Goal: Information Seeking & Learning: Learn about a topic

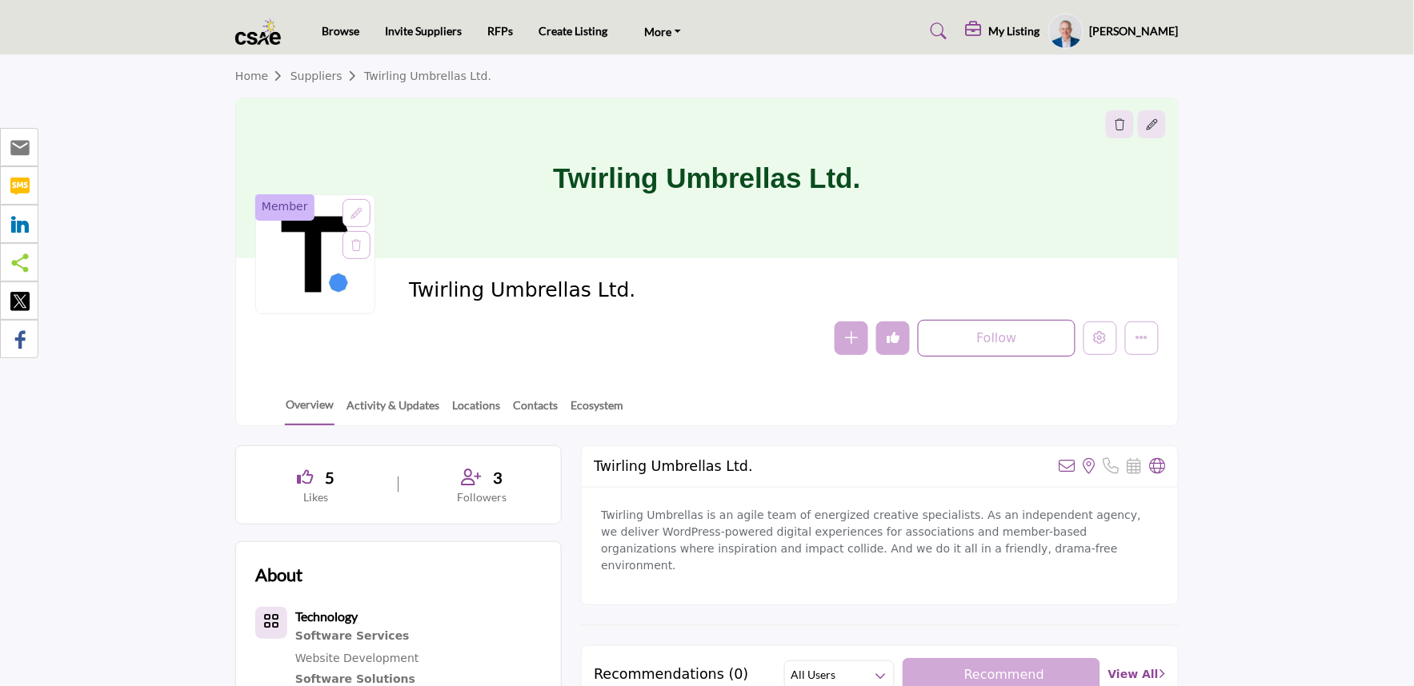
drag, startPoint x: 562, startPoint y: 176, endPoint x: 994, endPoint y: 188, distance: 432.1
click at [994, 188] on div "Twirling Umbrellas Ltd." at bounding box center [707, 178] width 942 height 160
click at [649, 317] on div "Twirling Umbrellas Ltd. Follow Following Message Recommend Add to My Suppliers …" at bounding box center [784, 317] width 750 height 79
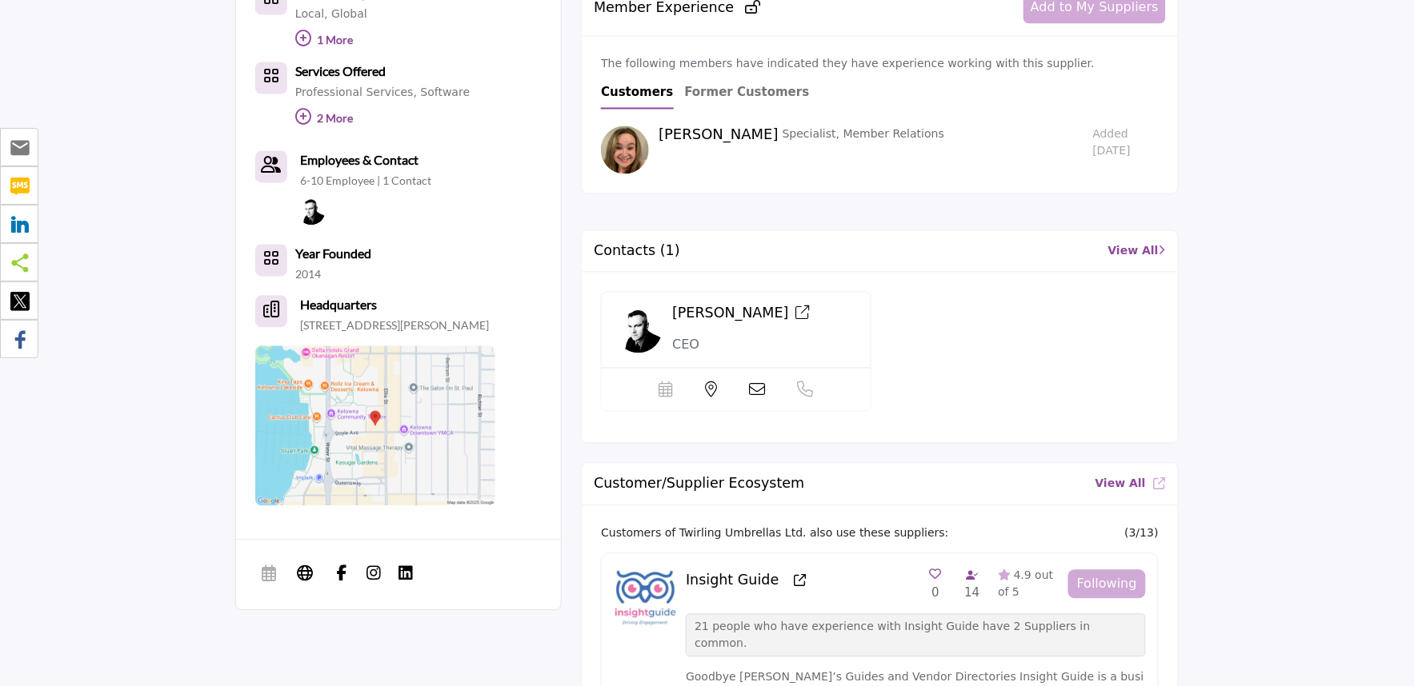
scroll to position [846, 0]
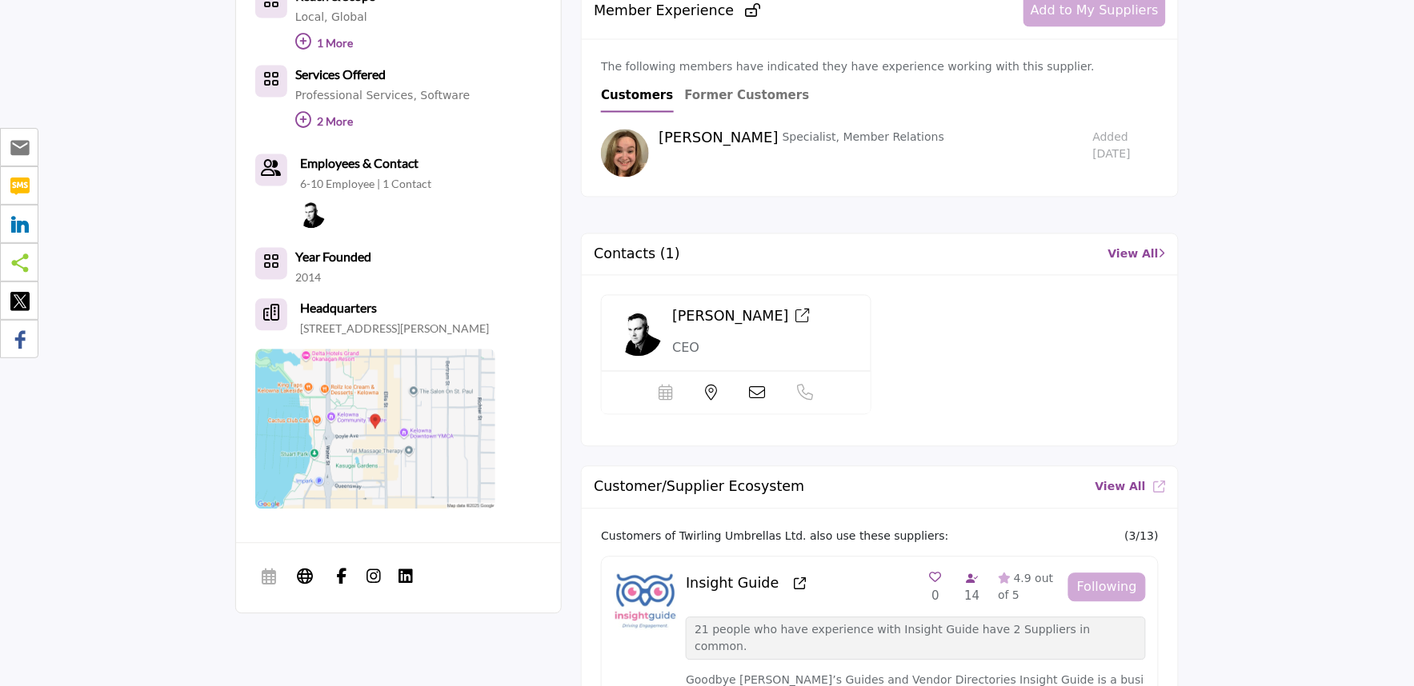
click at [1110, 479] on link "View All" at bounding box center [1120, 487] width 50 height 17
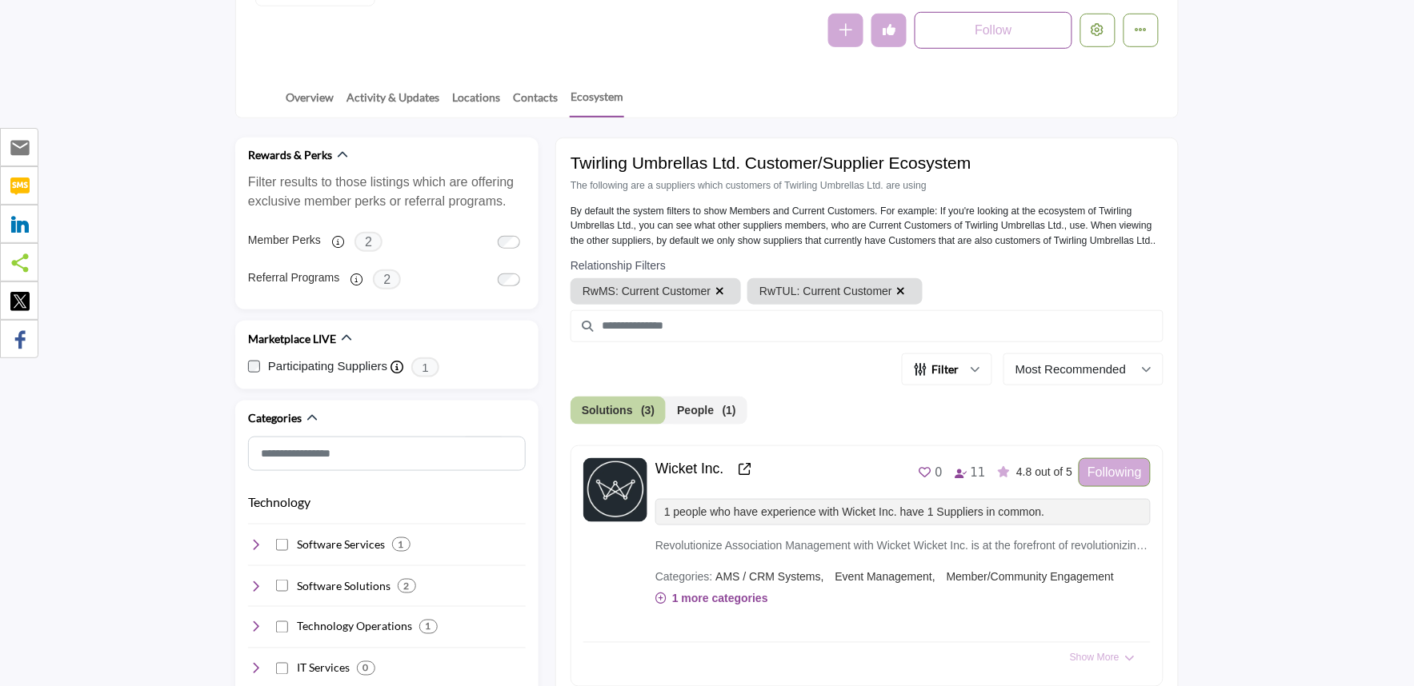
scroll to position [266, 0]
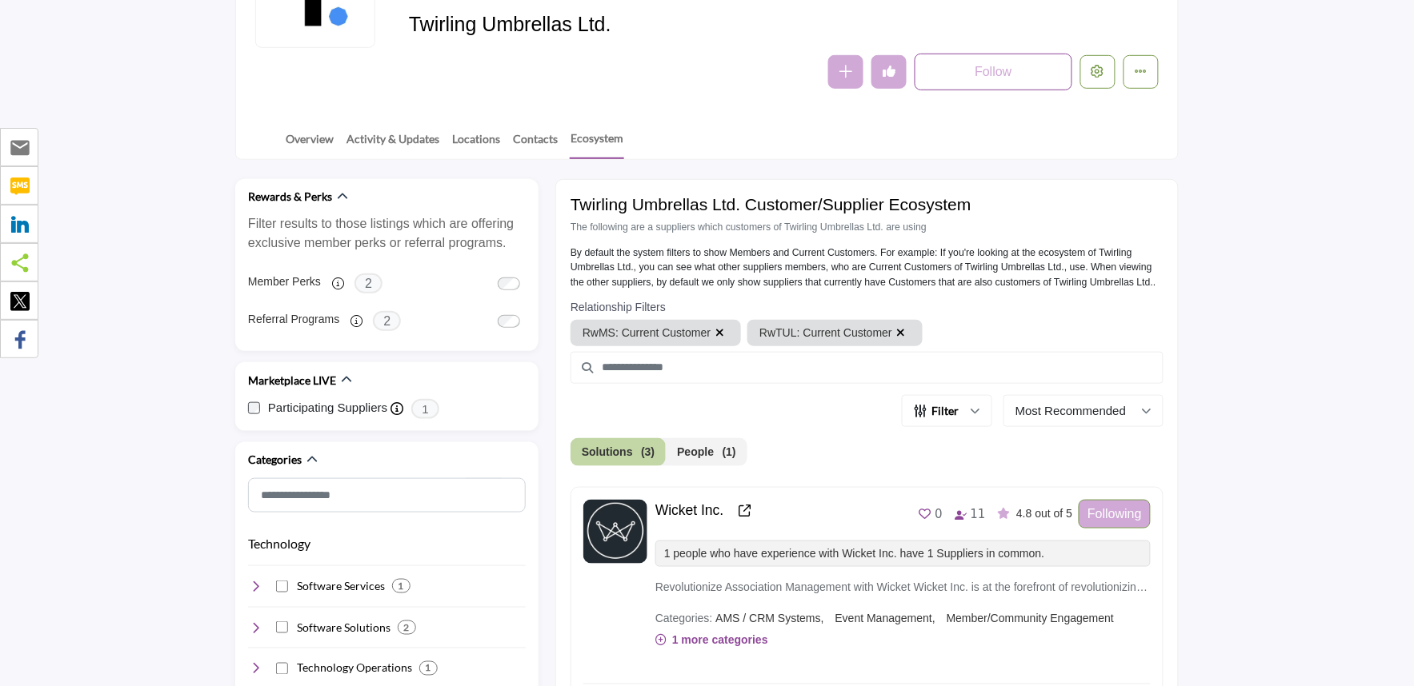
click at [722, 454] on span "(1)" at bounding box center [729, 452] width 14 height 17
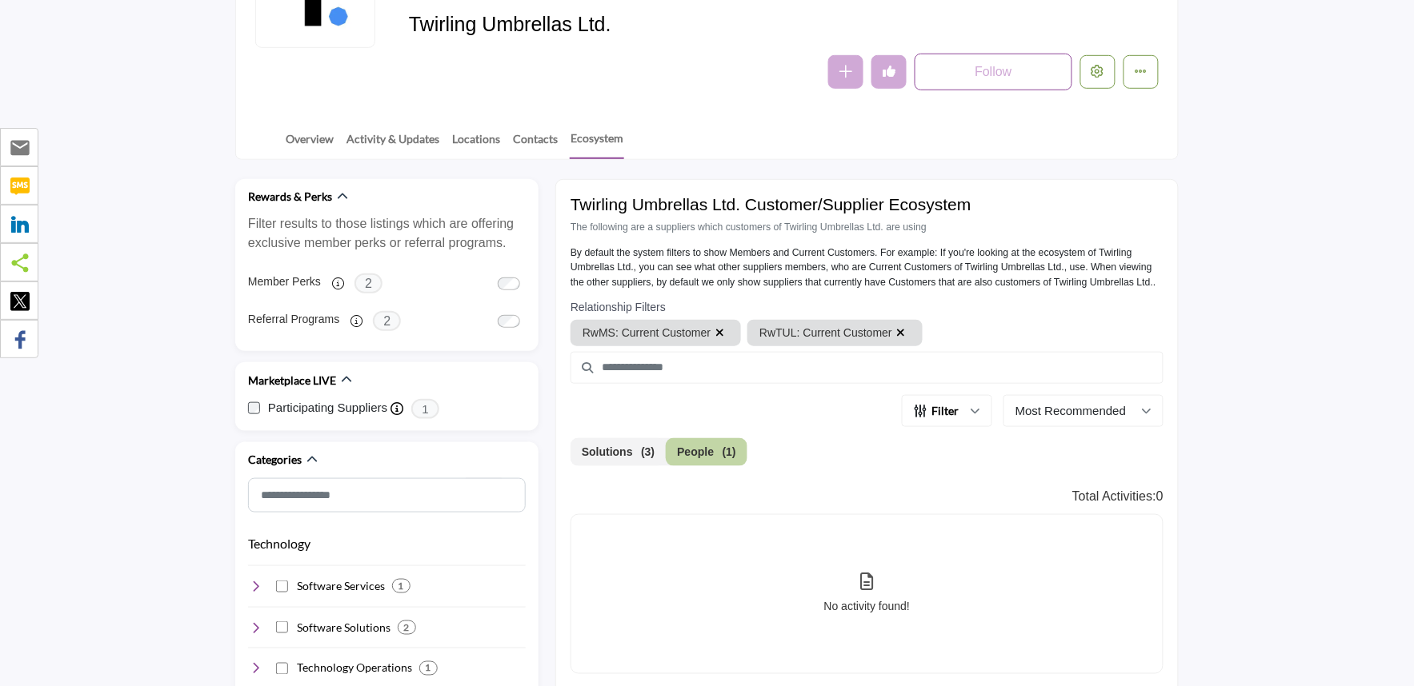
scroll to position [533, 0]
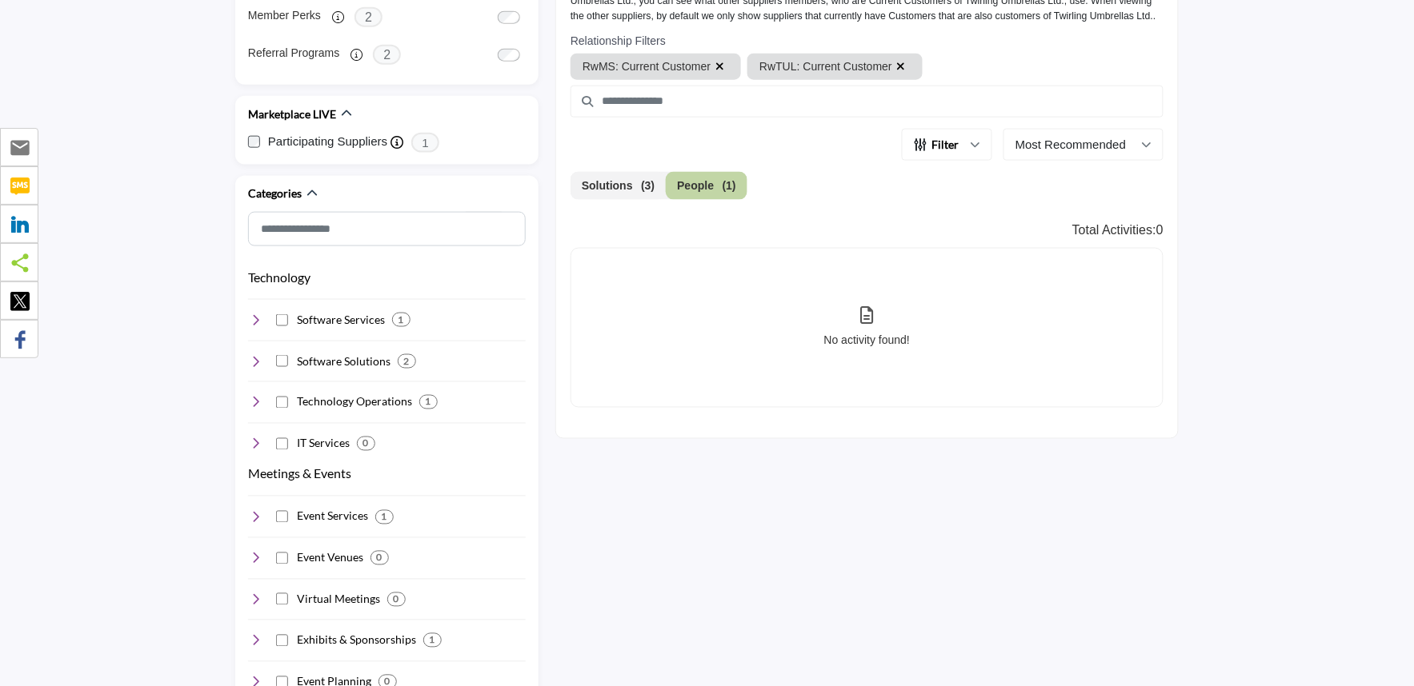
click at [606, 184] on button "Solutions (3)" at bounding box center [617, 186] width 95 height 28
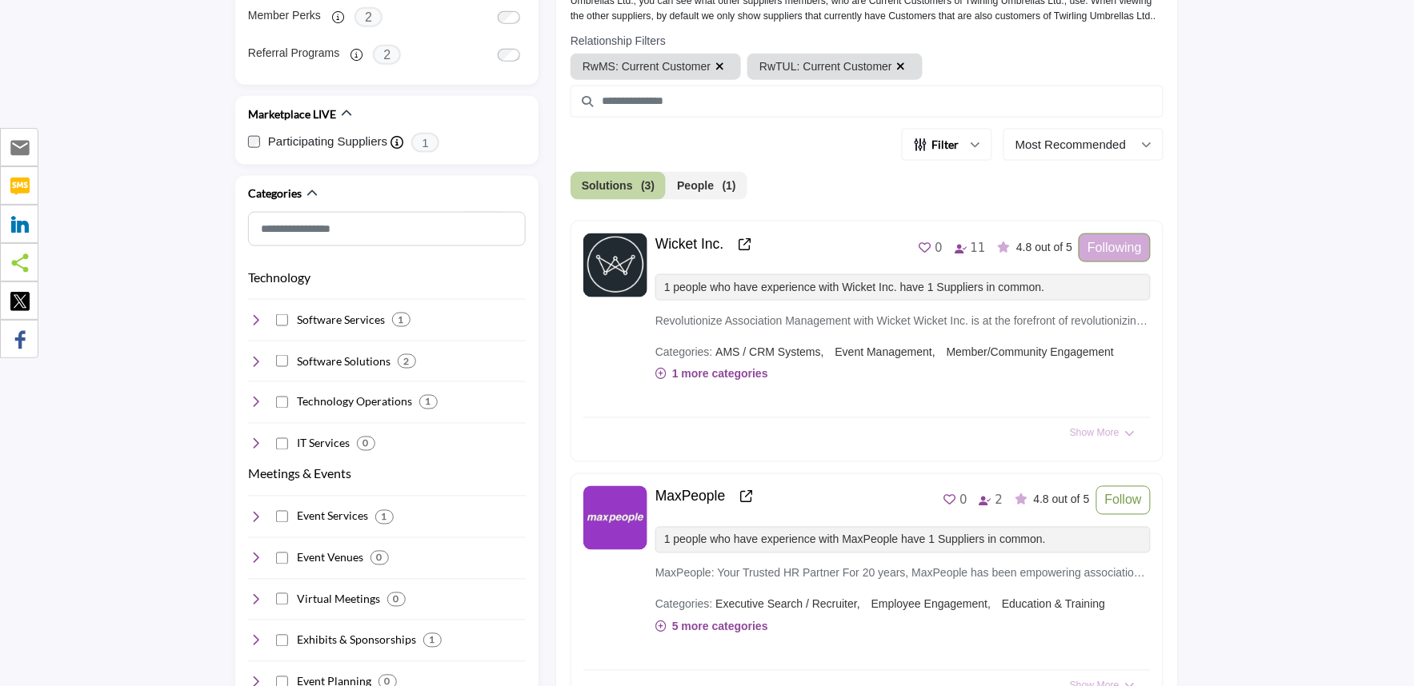
scroll to position [266, 0]
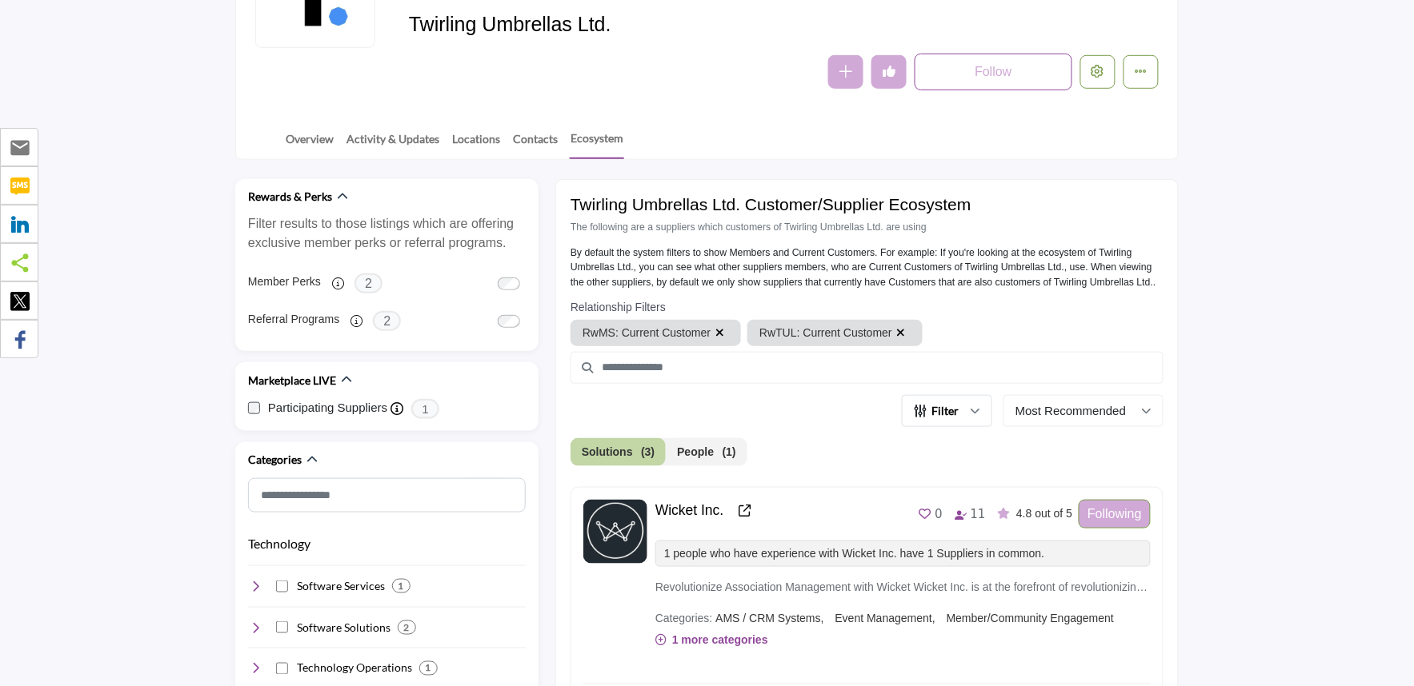
click at [970, 416] on button "Filter" at bounding box center [947, 411] width 90 height 32
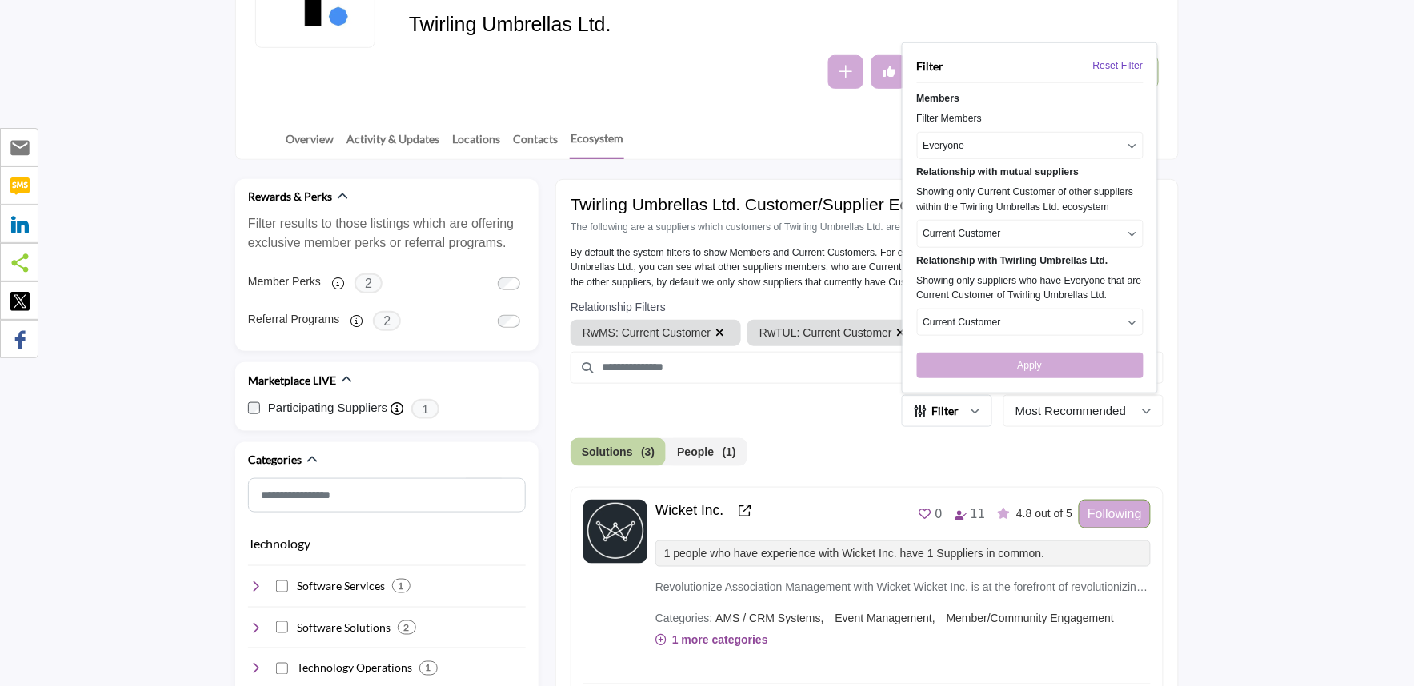
click at [970, 416] on button "Filter" at bounding box center [947, 411] width 90 height 32
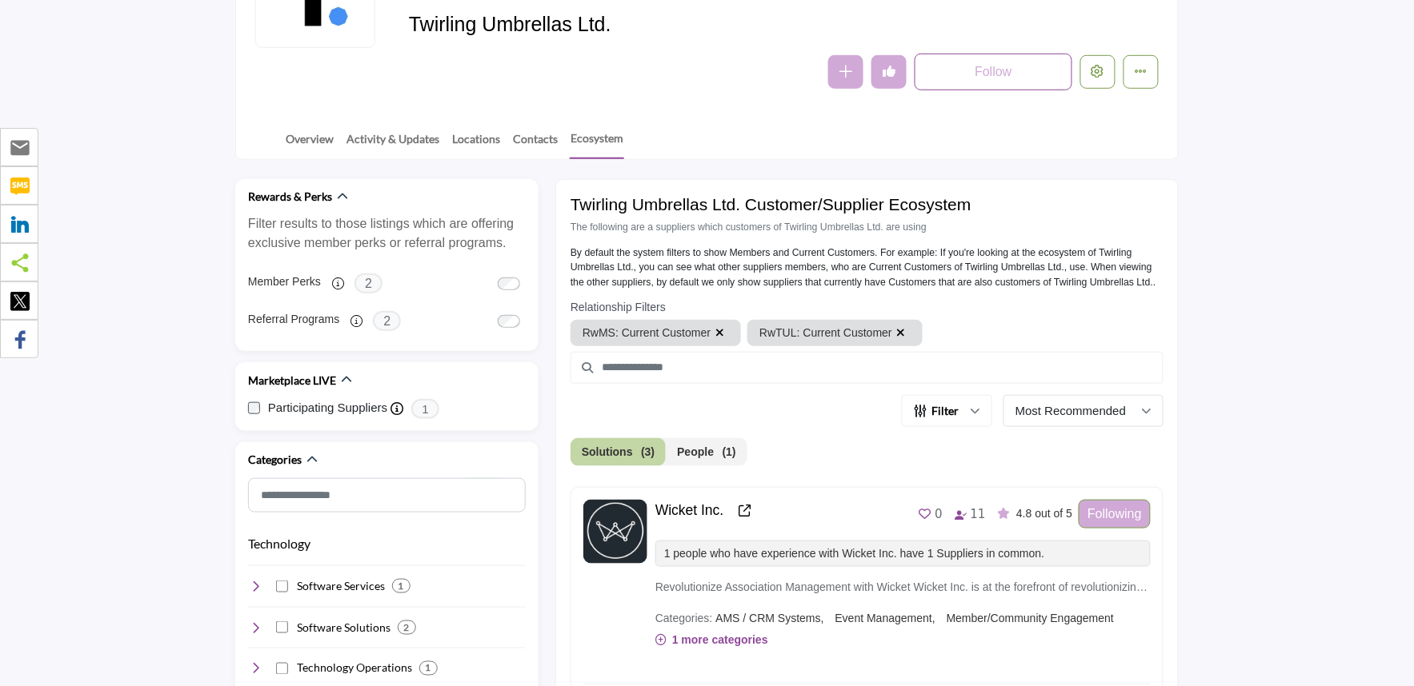
click at [1046, 413] on p "Most Recommended" at bounding box center [1070, 411] width 110 height 18
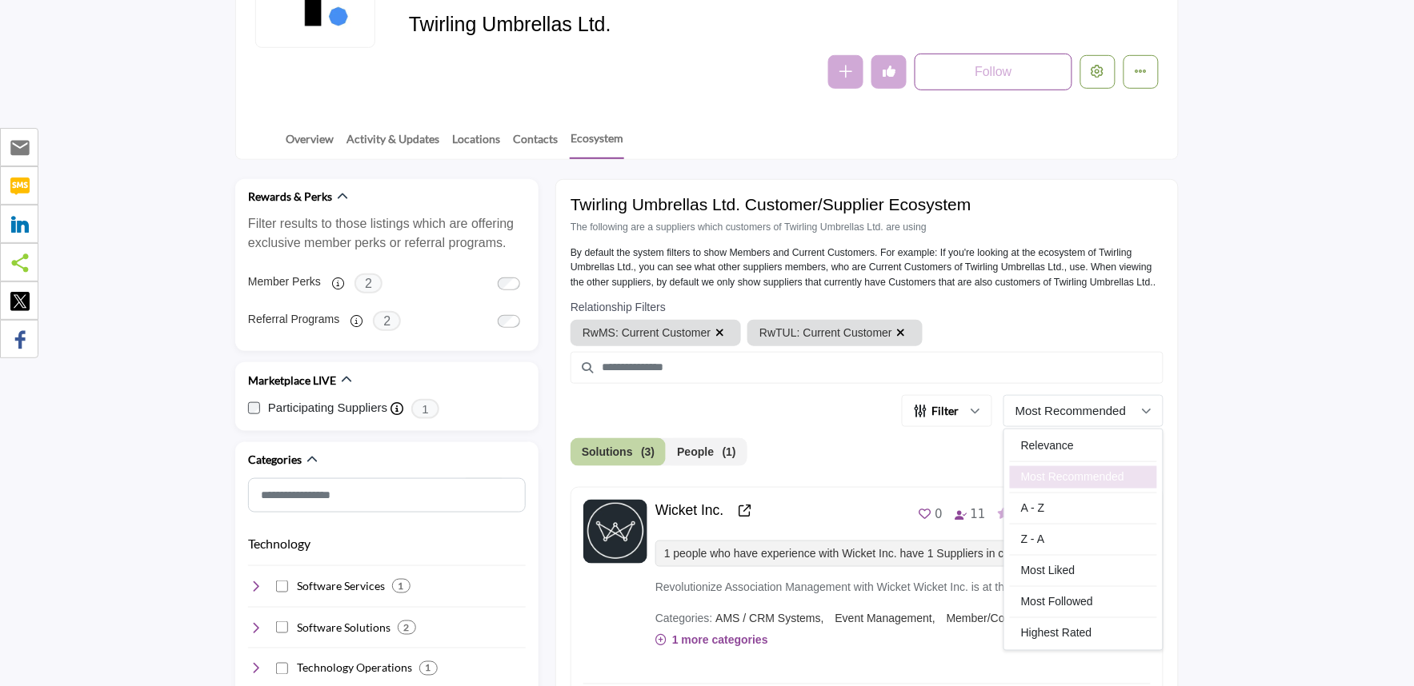
click at [1046, 413] on p "Most Recommended" at bounding box center [1070, 411] width 110 height 18
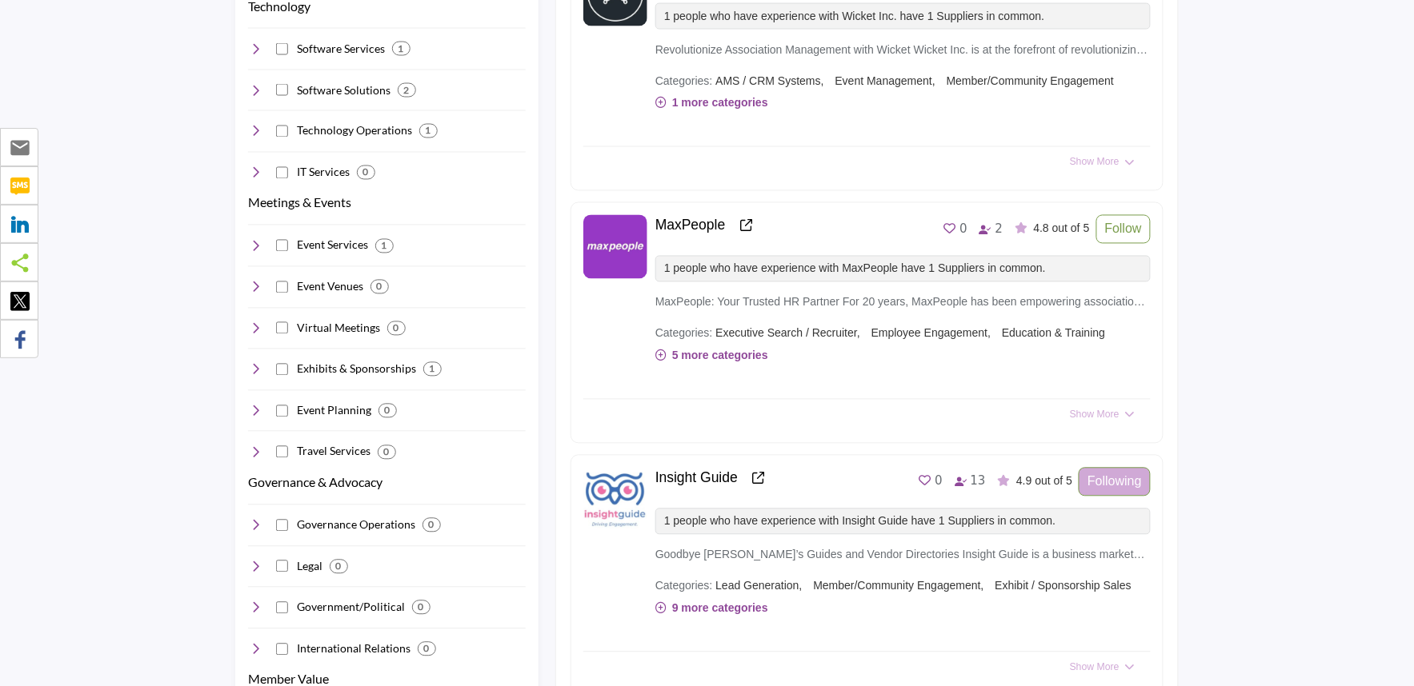
scroll to position [978, 0]
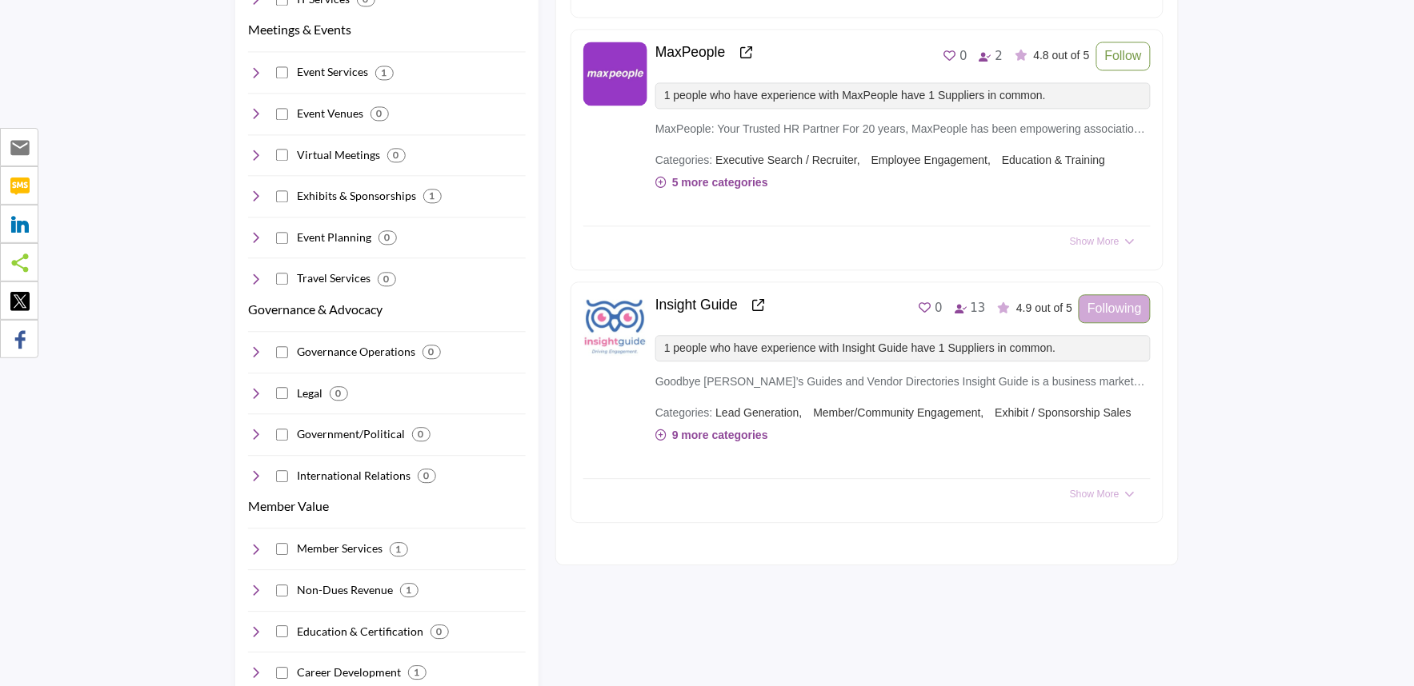
click at [662, 429] on p "9 more categories" at bounding box center [897, 439] width 484 height 34
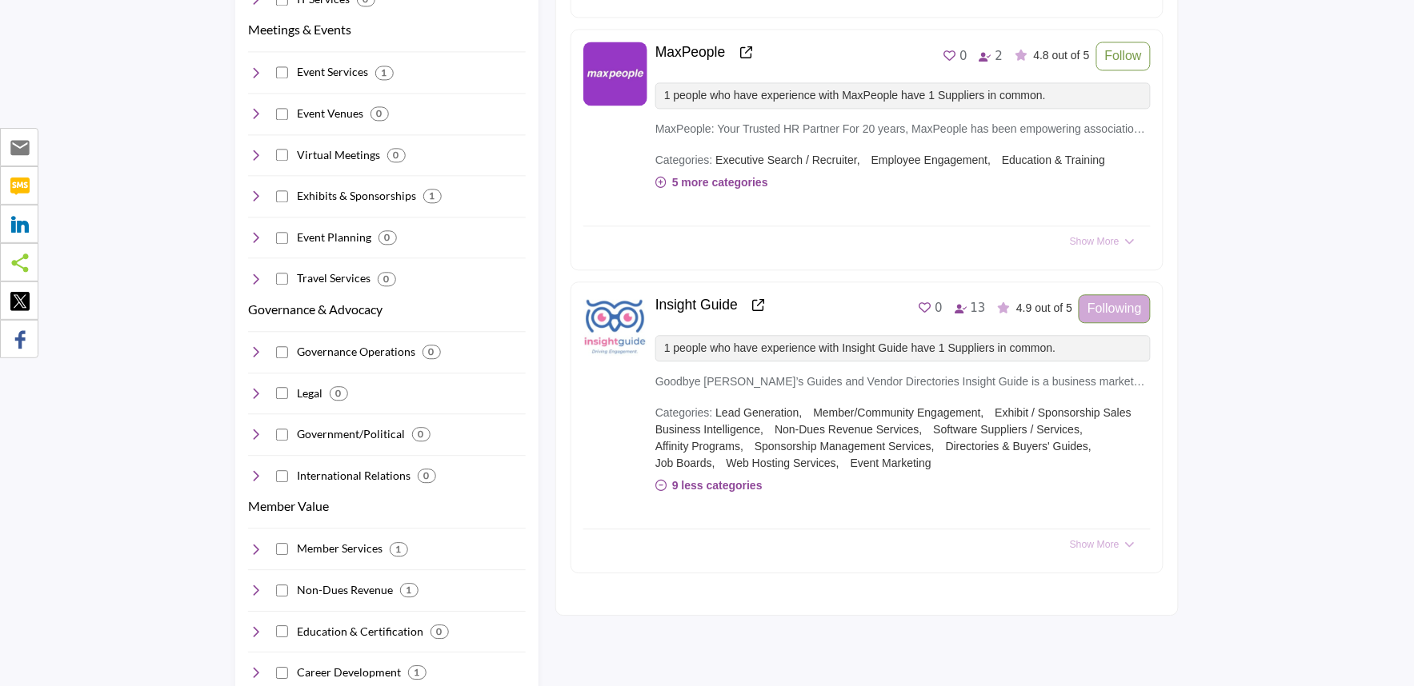
click at [677, 484] on p "9 less categories" at bounding box center [902, 489] width 495 height 34
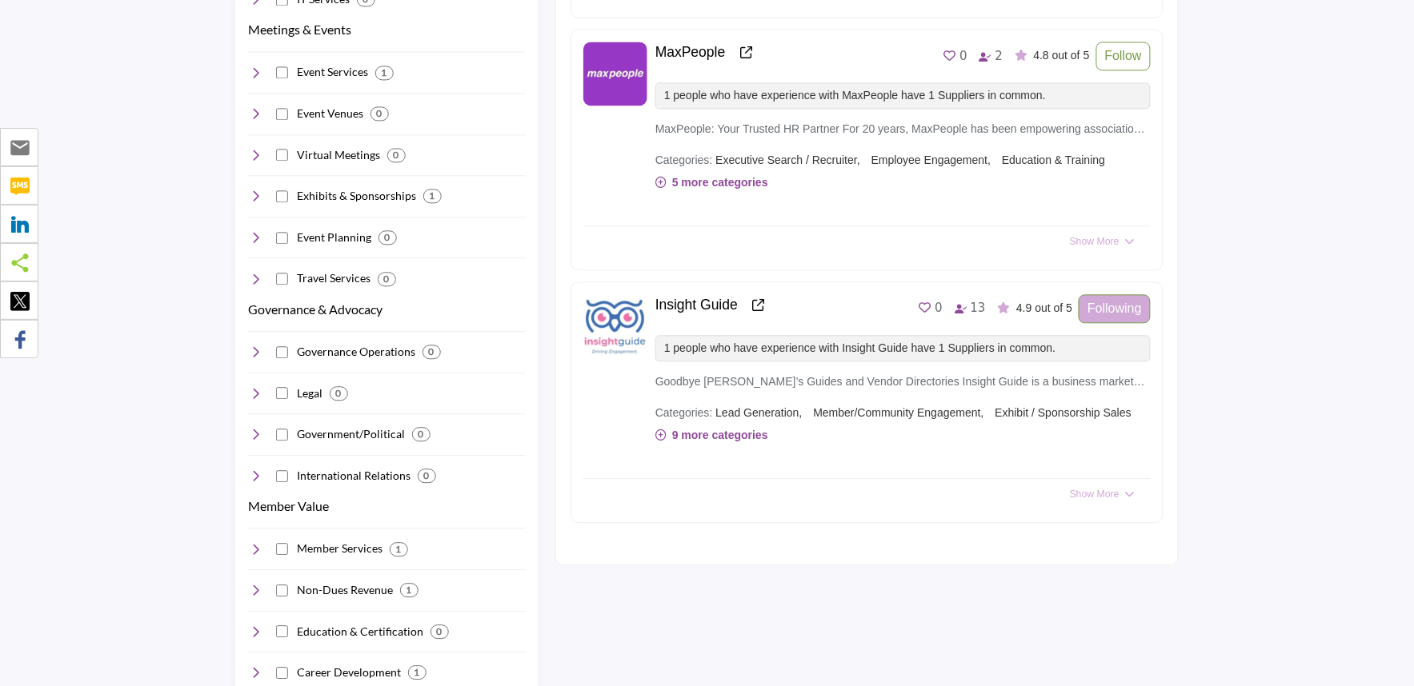
click at [658, 179] on icon at bounding box center [660, 182] width 11 height 11
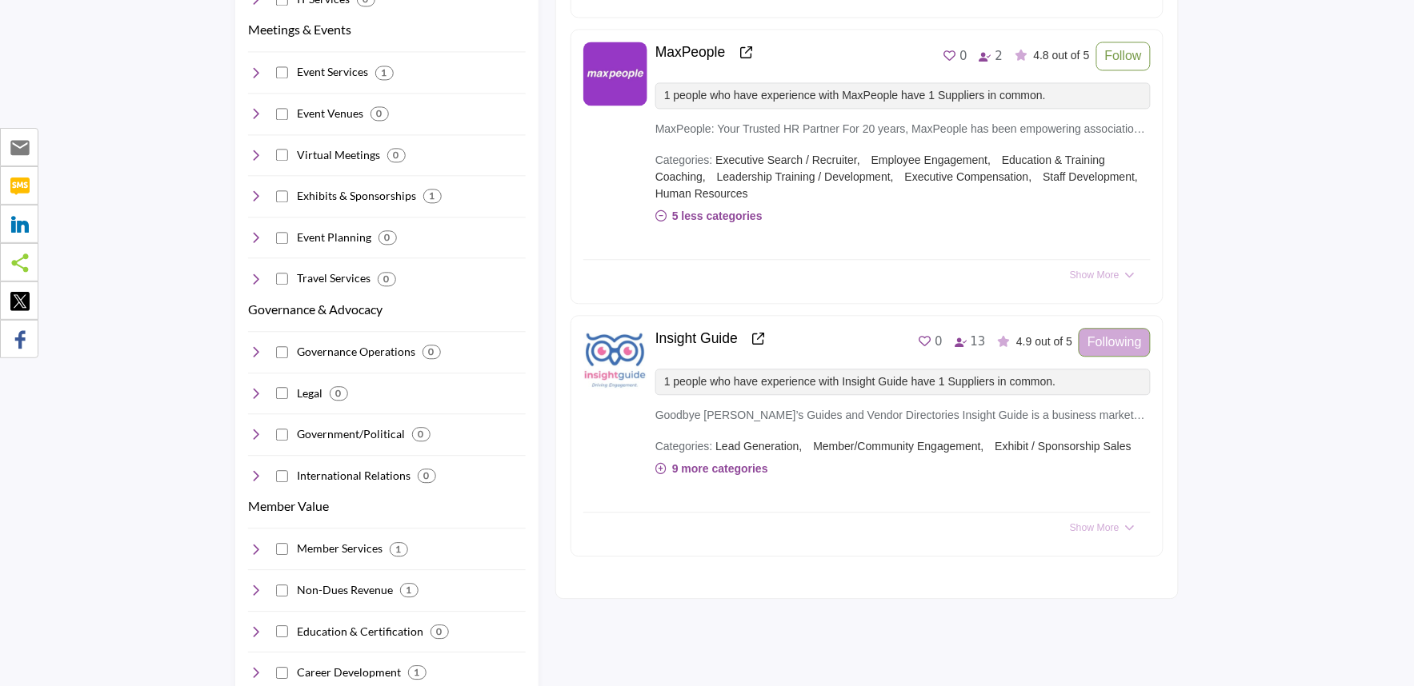
click at [658, 218] on icon at bounding box center [660, 215] width 11 height 11
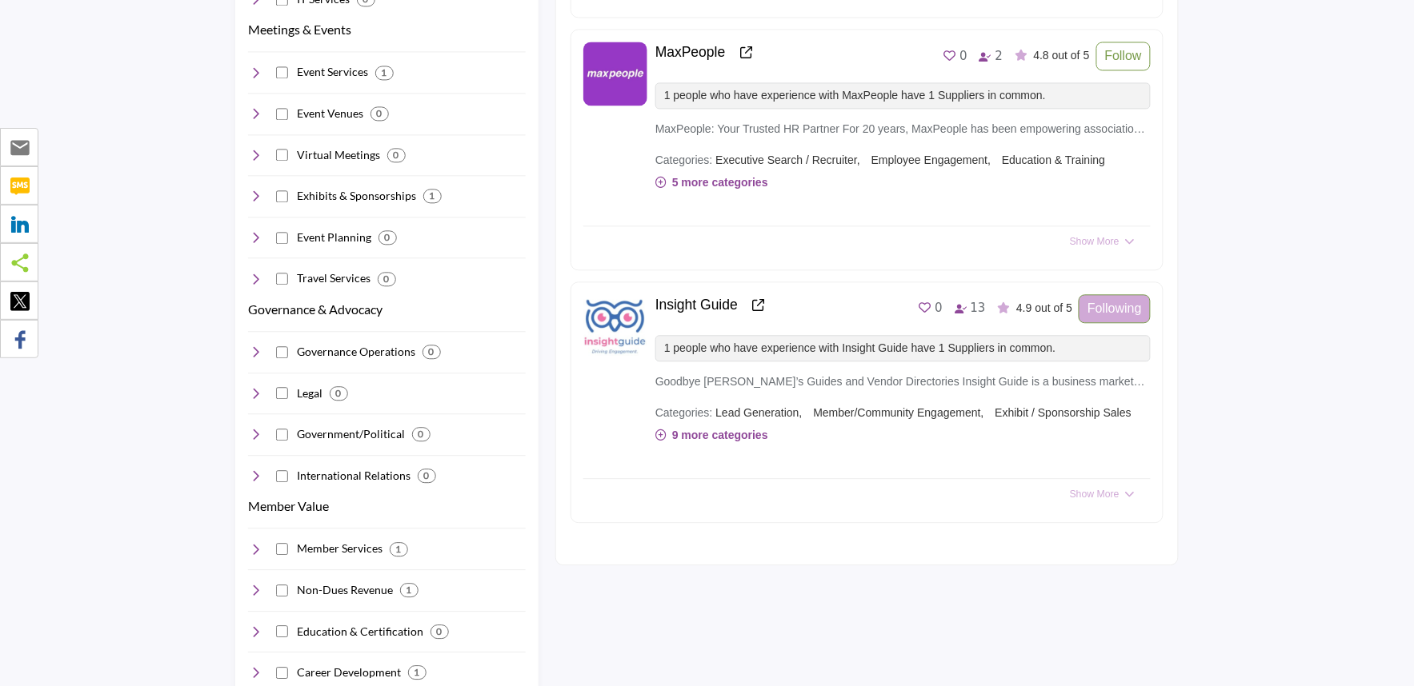
click at [666, 180] on icon at bounding box center [660, 182] width 11 height 11
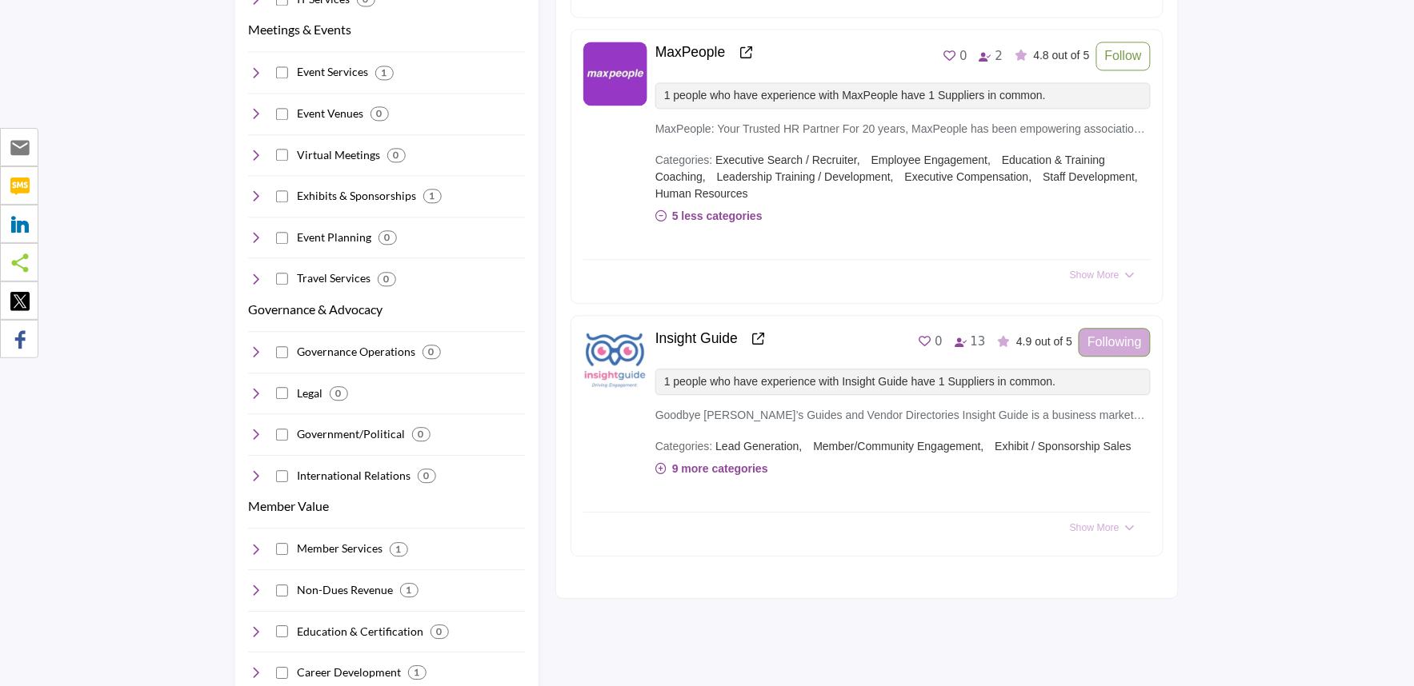
click at [664, 213] on icon at bounding box center [660, 215] width 11 height 11
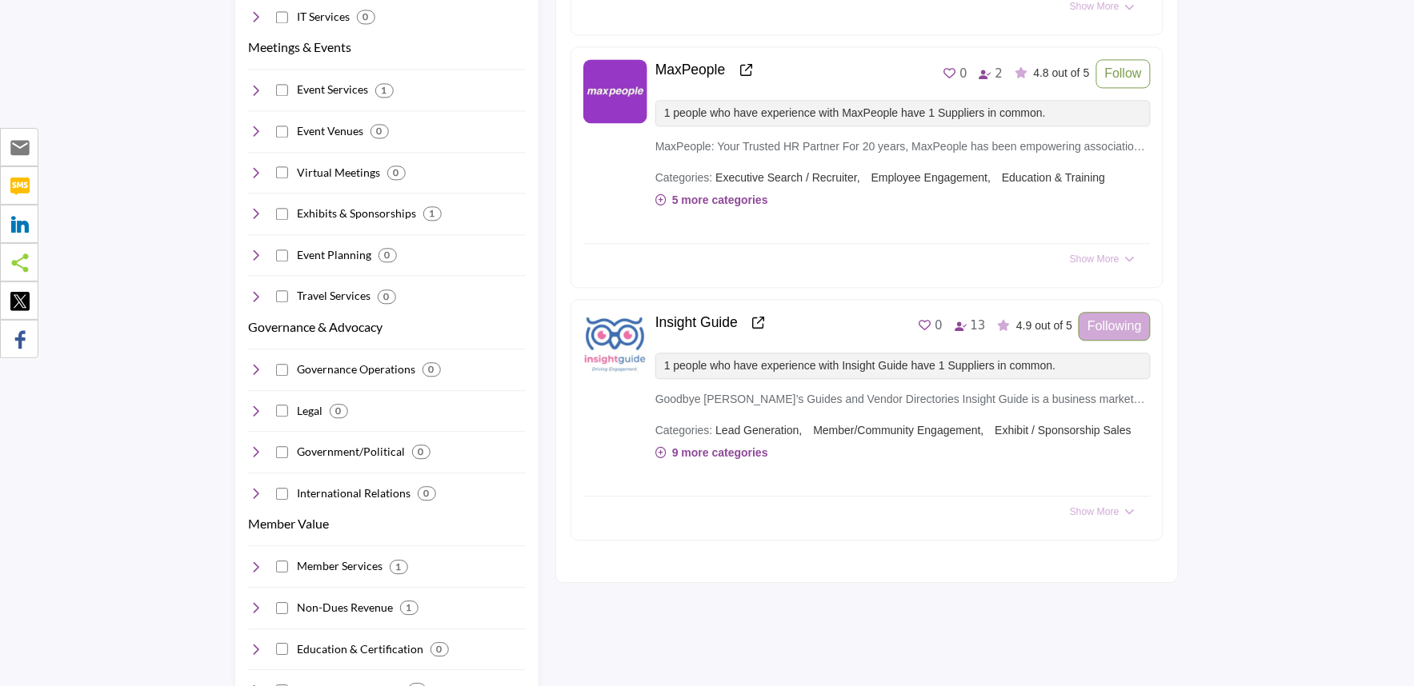
scroll to position [710, 0]
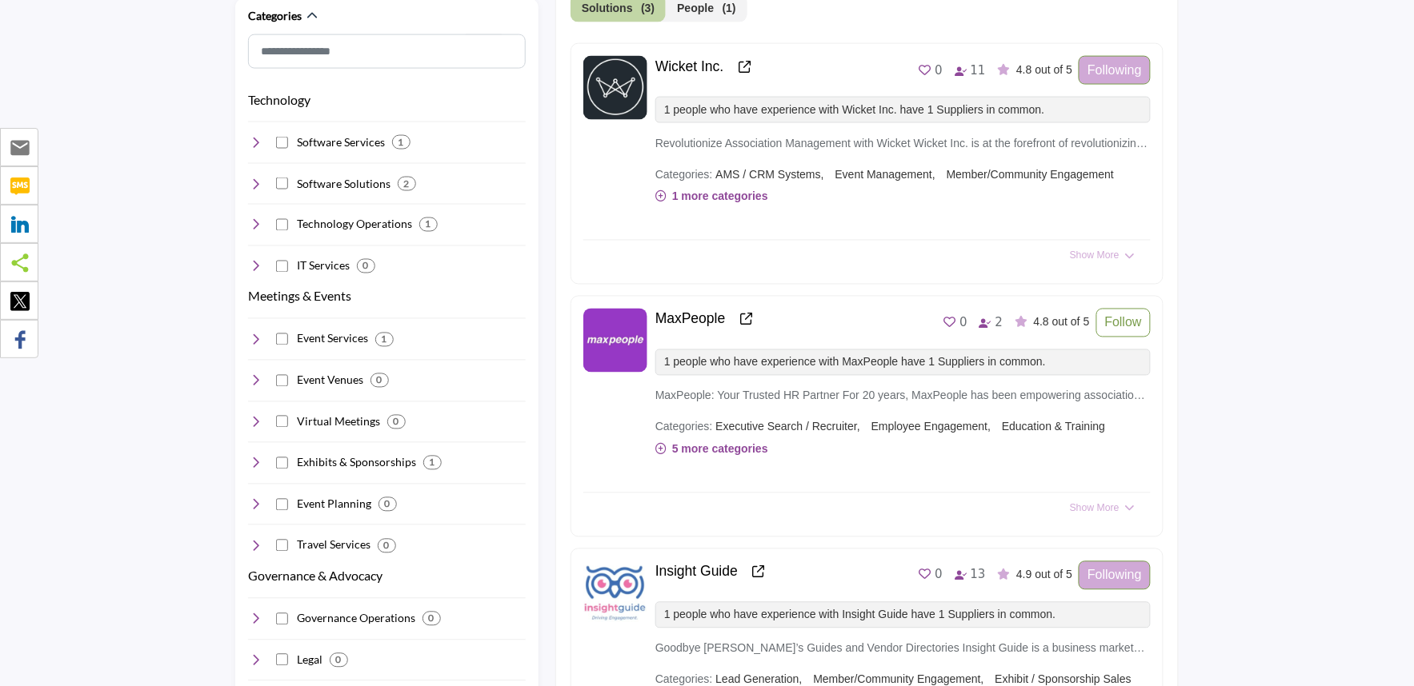
click at [682, 196] on p "1 more categories" at bounding box center [888, 200] width 466 height 34
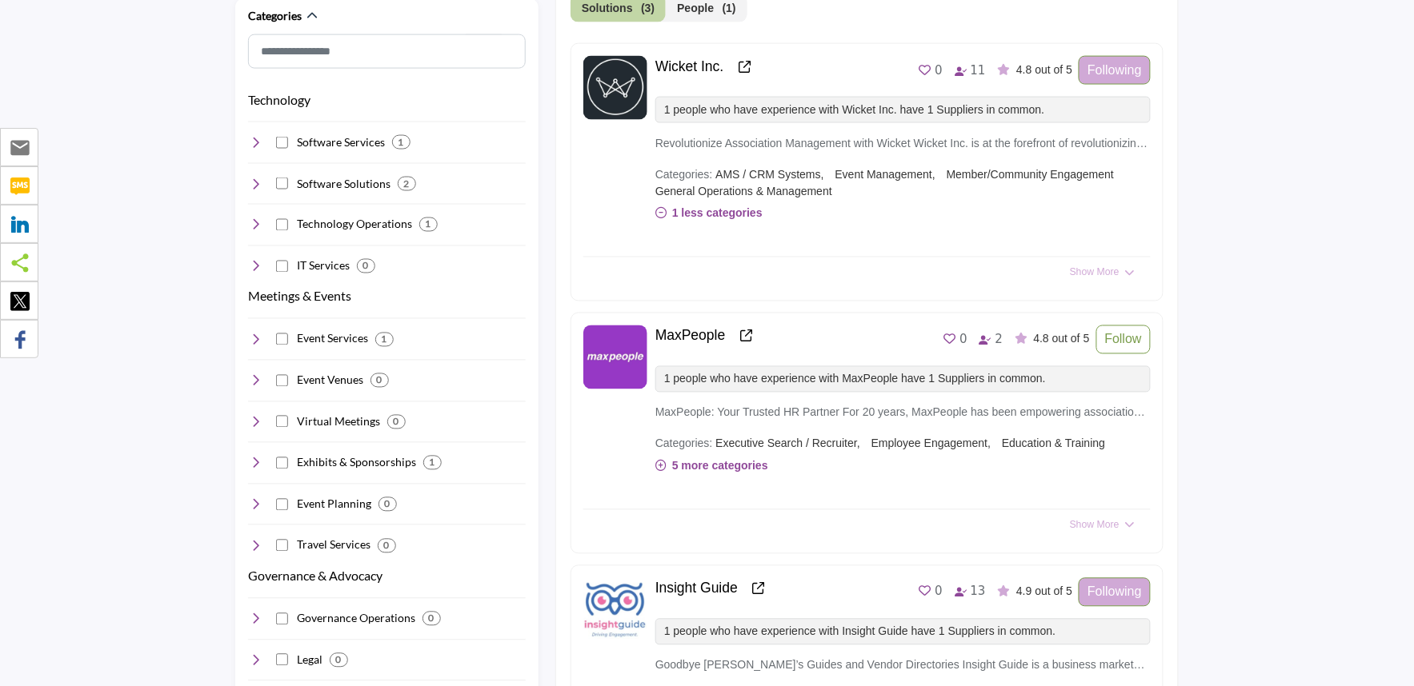
click at [696, 214] on p "1 less categories" at bounding box center [888, 217] width 466 height 34
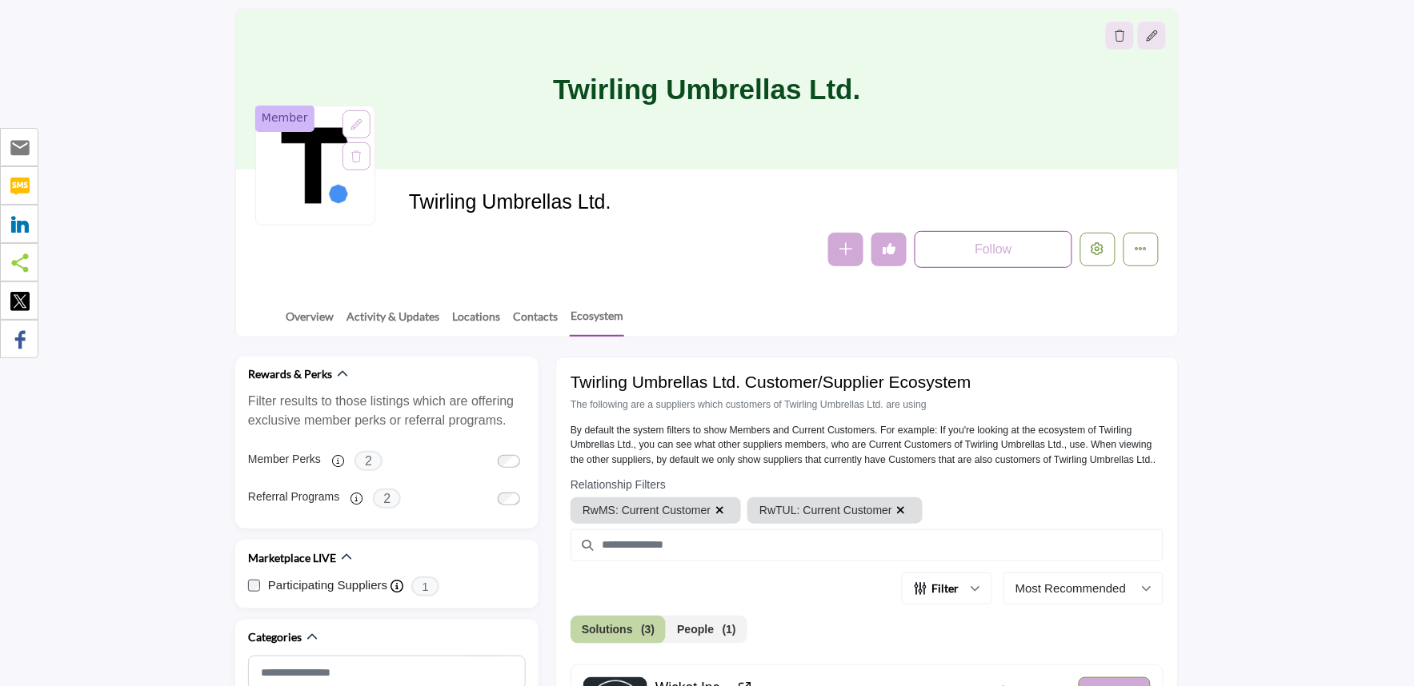
scroll to position [0, 0]
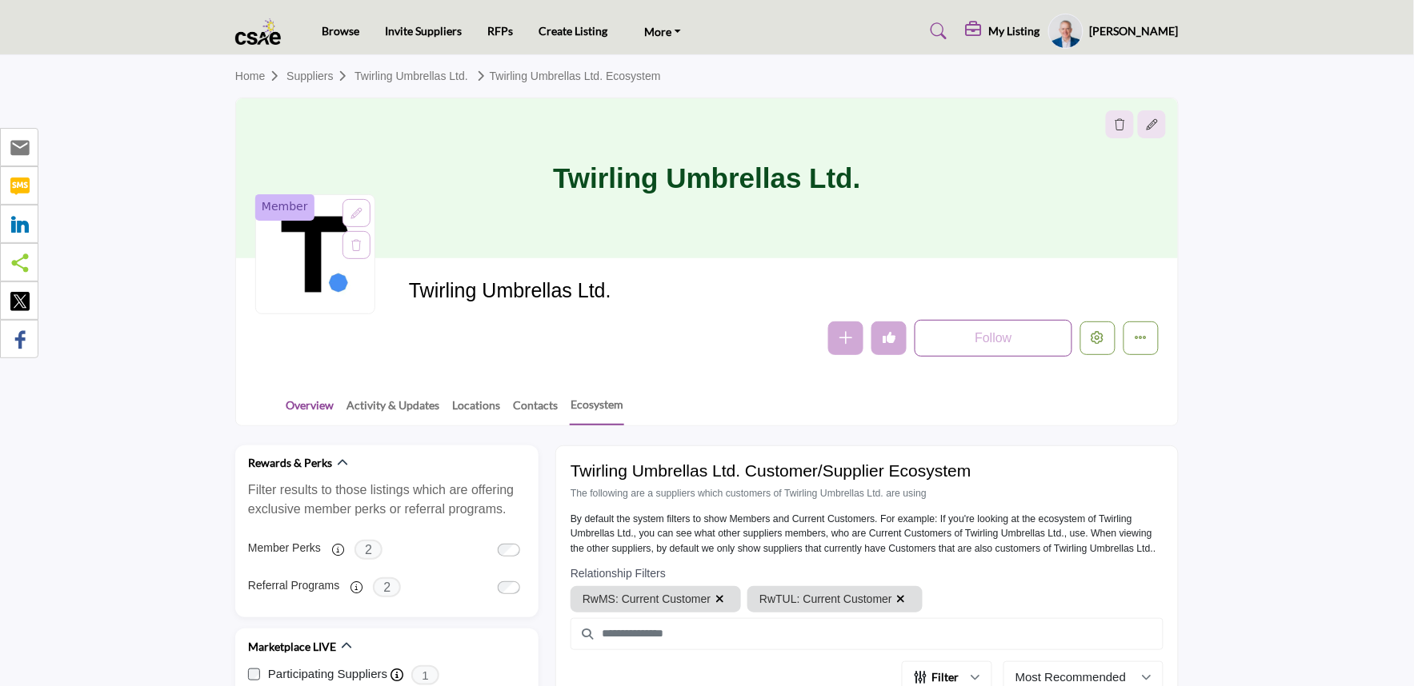
click at [326, 411] on link "Overview" at bounding box center [310, 411] width 50 height 28
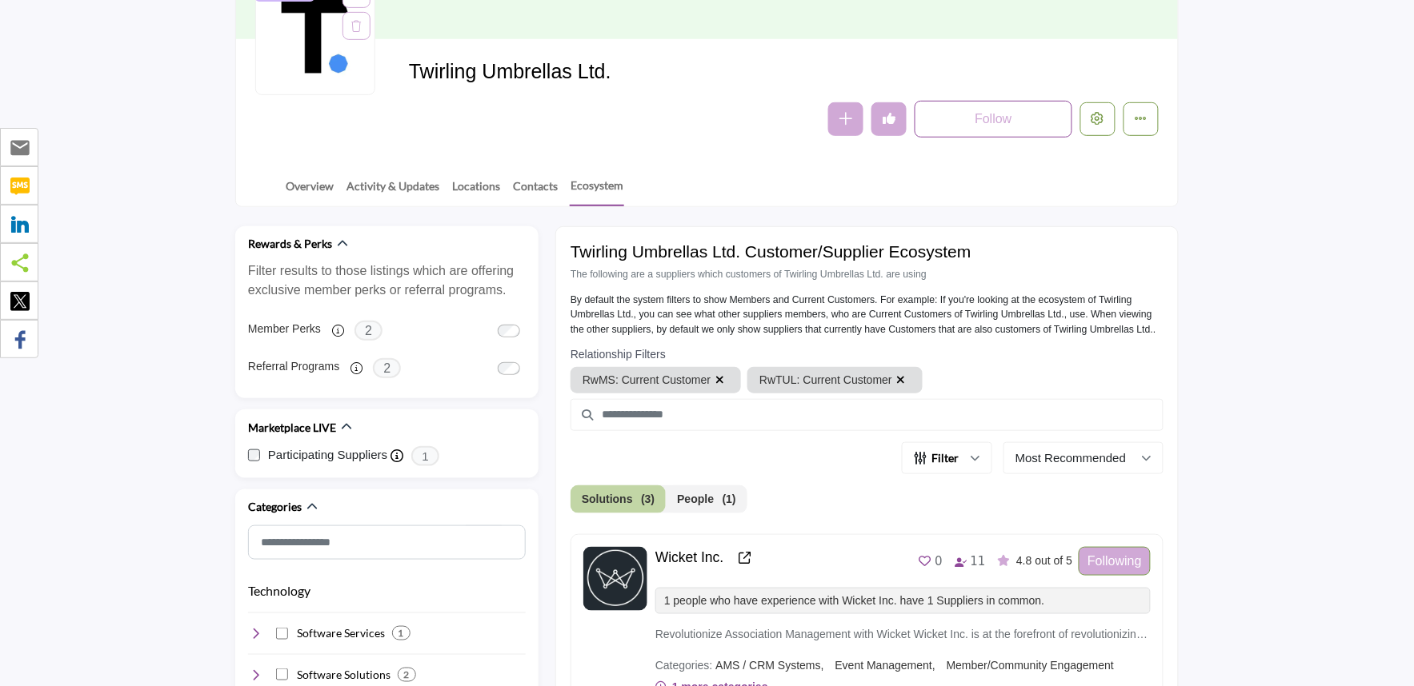
scroll to position [444, 0]
